Goal: Navigation & Orientation: Find specific page/section

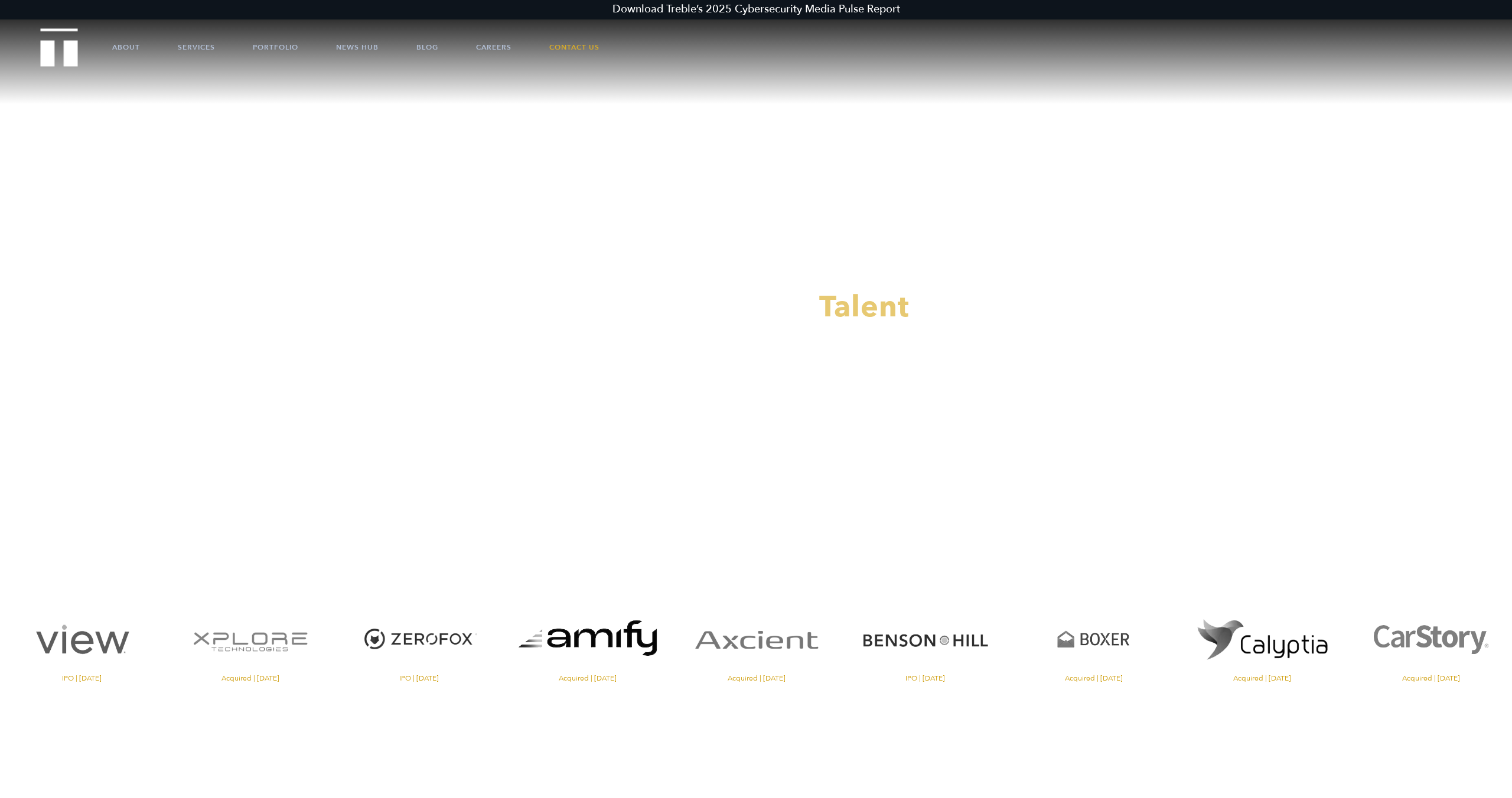
click at [142, 45] on ul "About Services Portfolio News Hub Blog Careers Contact Us" at bounding box center [756, 47] width 1359 height 35
click at [139, 45] on link "About" at bounding box center [126, 47] width 28 height 35
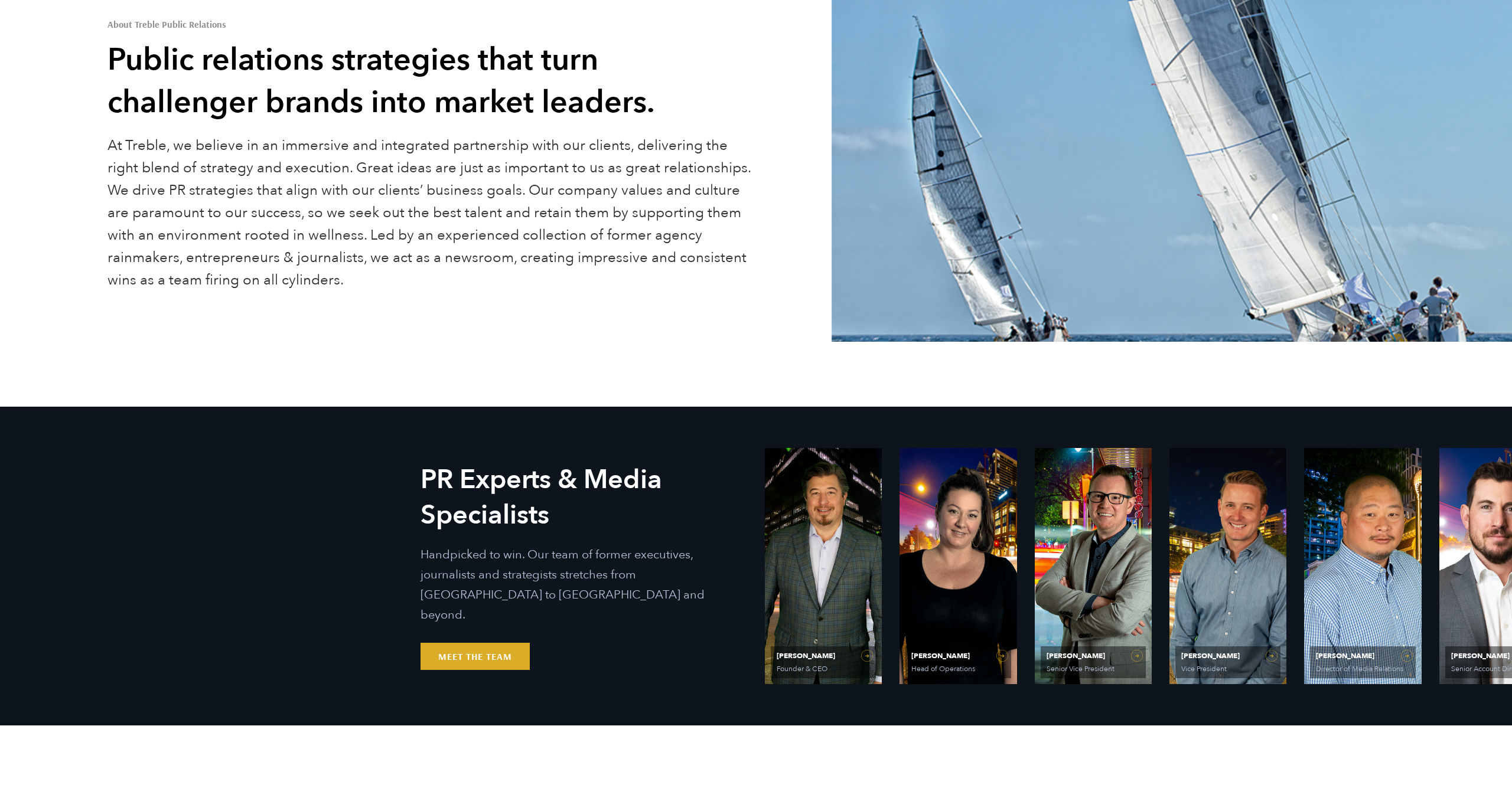
scroll to position [164, 0]
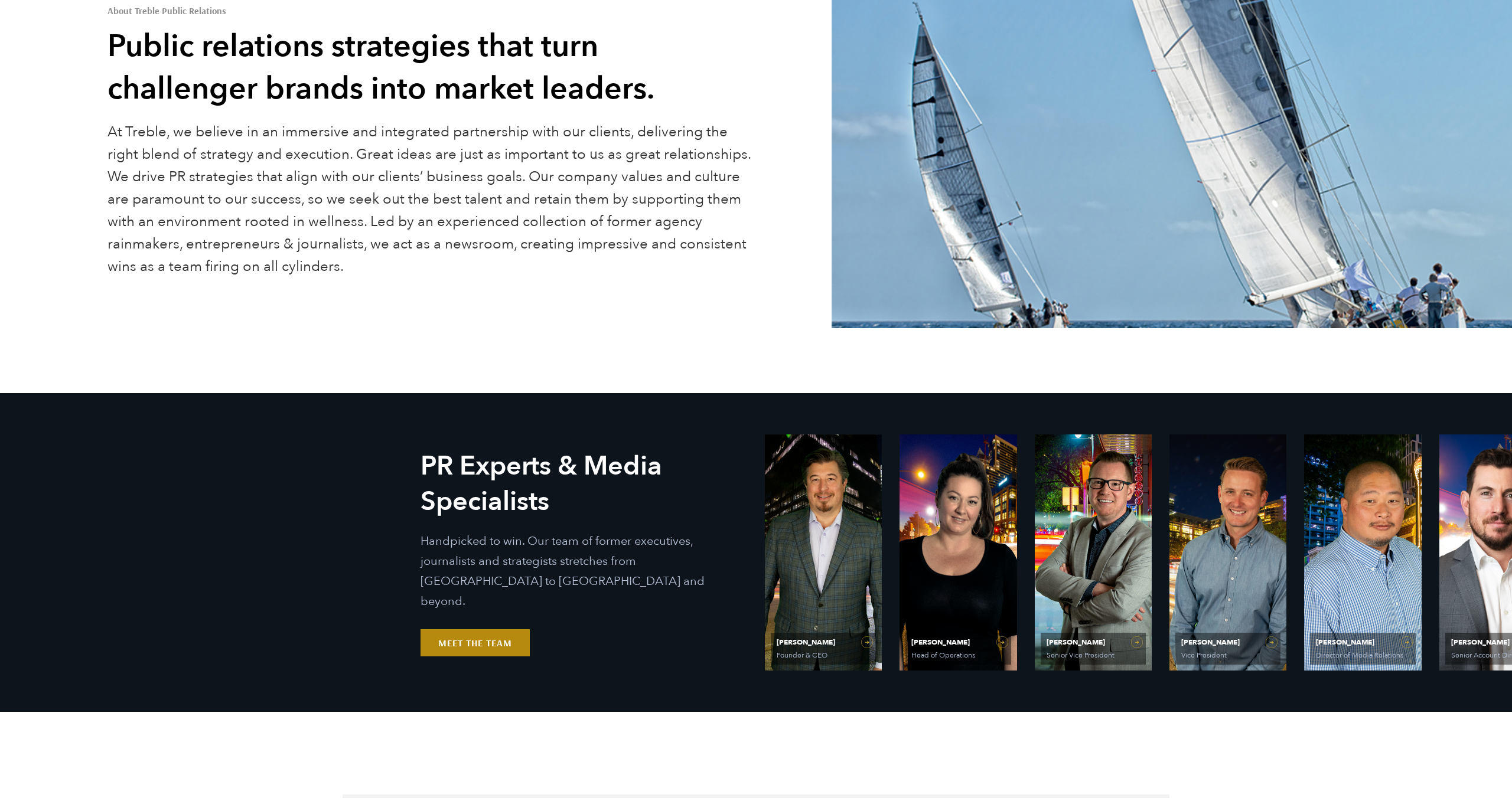
click at [489, 639] on link "Meet the Team" at bounding box center [474, 642] width 109 height 27
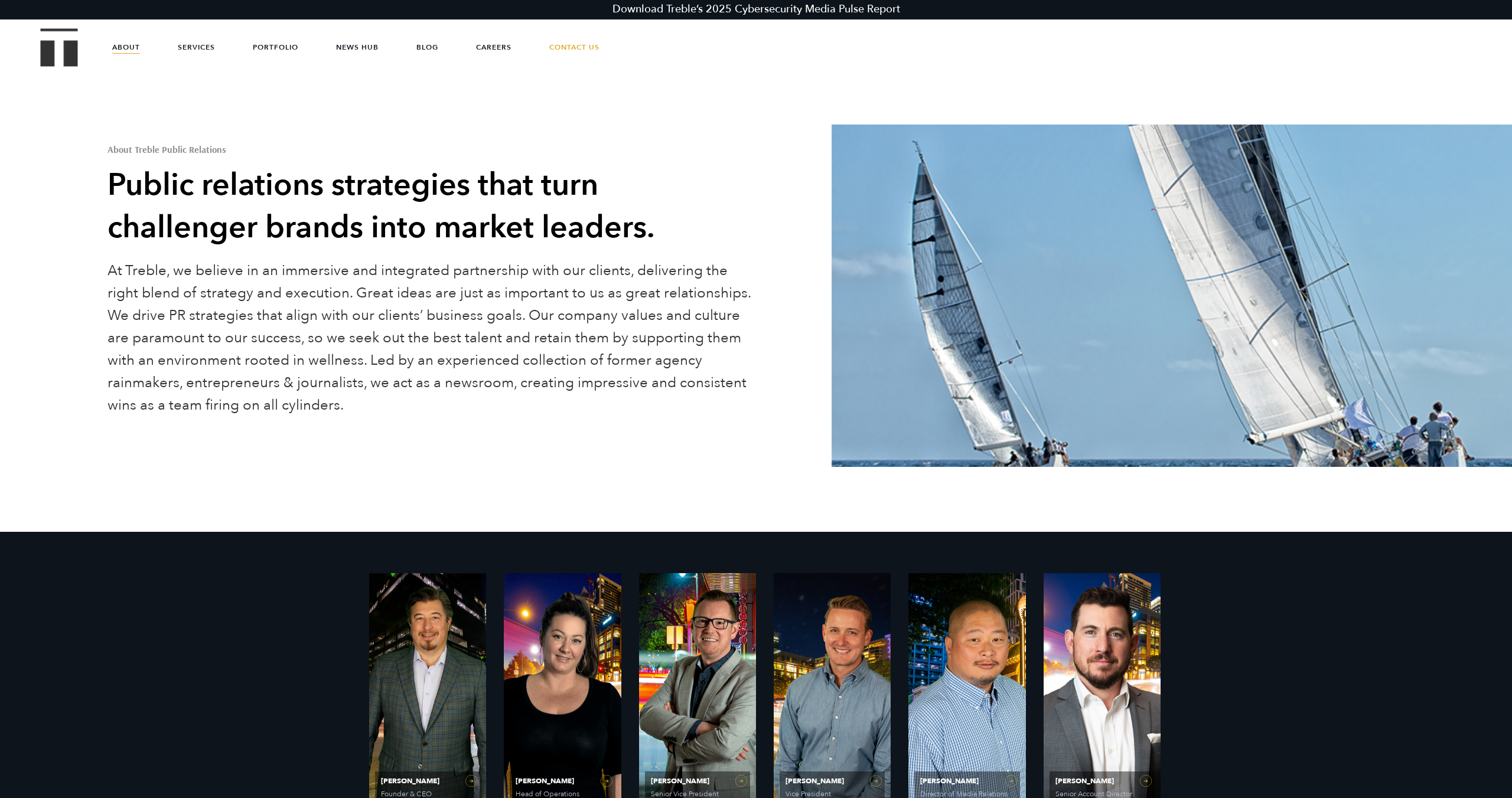
scroll to position [0, 0]
